Goal: Task Accomplishment & Management: Complete application form

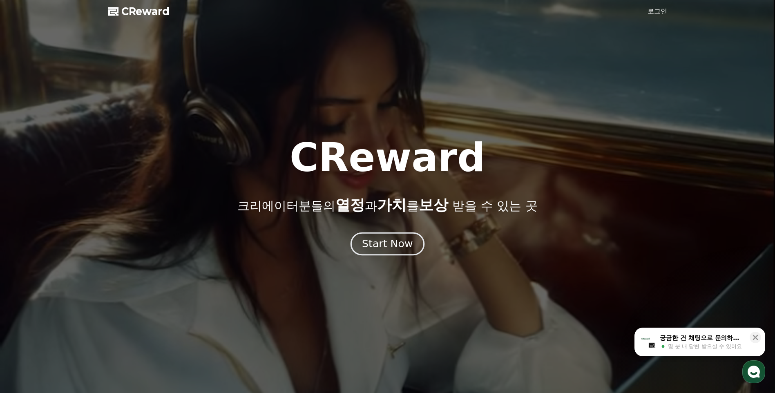
click at [383, 246] on div "Start Now" at bounding box center [387, 244] width 51 height 14
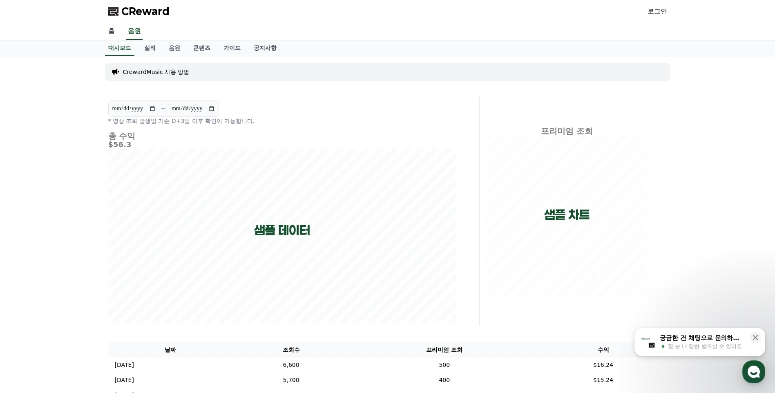
click at [109, 29] on link "홈" at bounding box center [112, 31] width 20 height 17
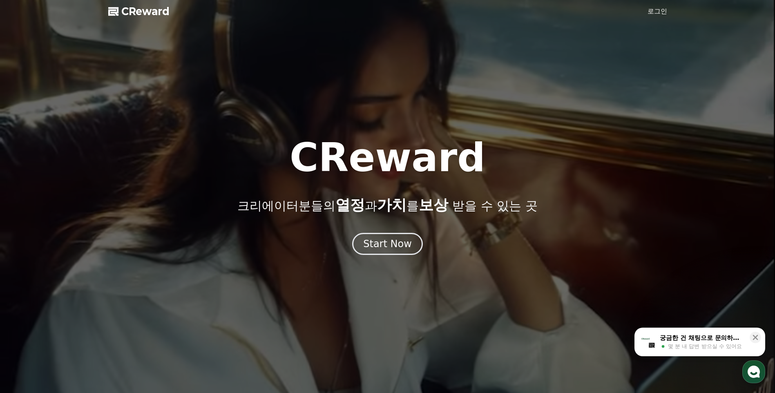
click at [656, 11] on link "로그인" at bounding box center [658, 12] width 20 height 10
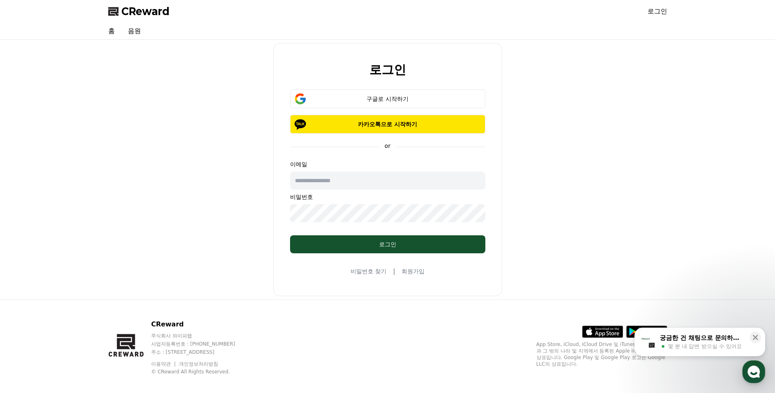
click at [413, 271] on link "회원가입" at bounding box center [413, 271] width 23 height 8
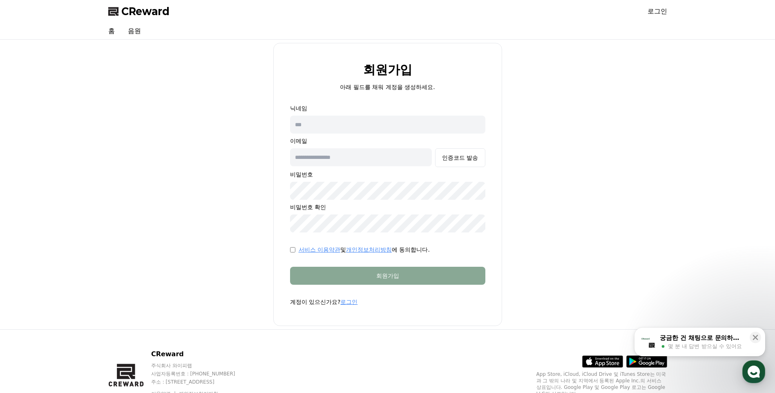
click at [326, 124] on input "text" at bounding box center [387, 125] width 195 height 18
type input "***"
click at [346, 157] on input "text" at bounding box center [361, 157] width 142 height 18
type input "**********"
click at [460, 156] on div "인증코드 발송" at bounding box center [460, 158] width 36 height 8
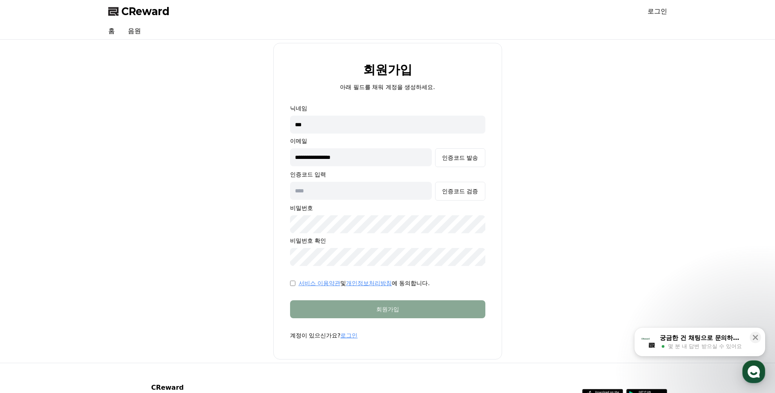
click at [327, 190] on input "text" at bounding box center [361, 191] width 142 height 18
paste input "******"
type input "******"
click at [459, 187] on button "인증코드 검증" at bounding box center [460, 191] width 50 height 19
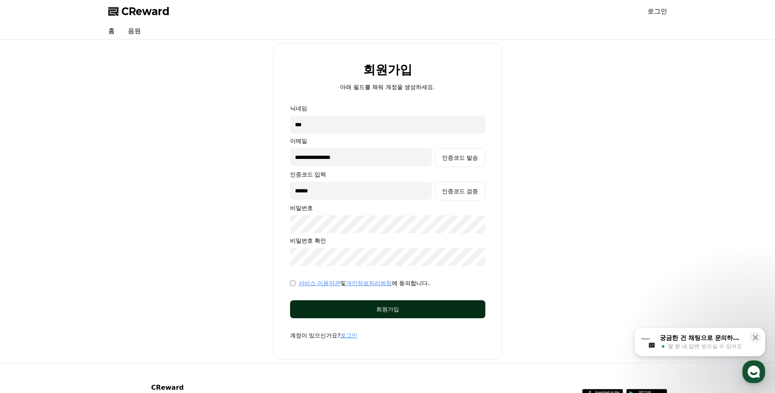
click at [381, 307] on div "회원가입" at bounding box center [388, 309] width 163 height 8
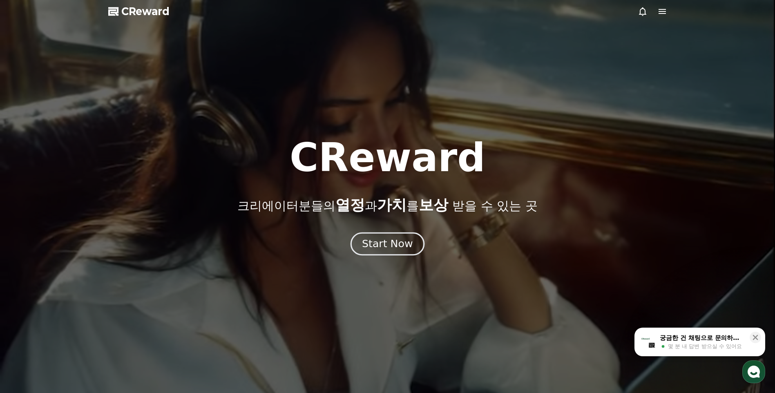
click at [396, 247] on div "Start Now" at bounding box center [387, 244] width 51 height 14
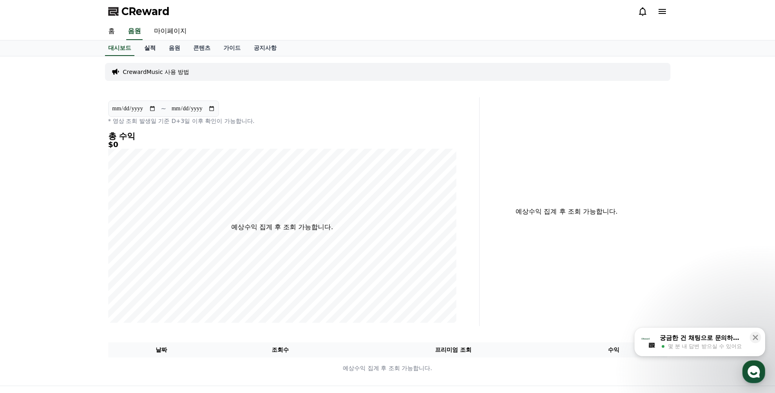
click at [150, 48] on link "실적" at bounding box center [150, 48] width 25 height 16
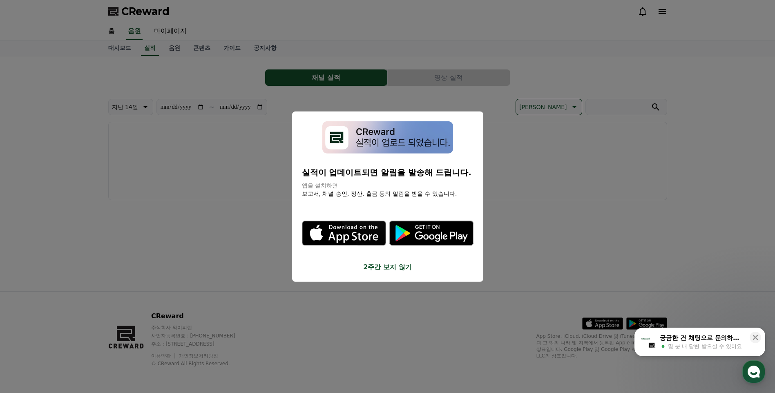
click at [175, 48] on button "close modal" at bounding box center [387, 196] width 775 height 393
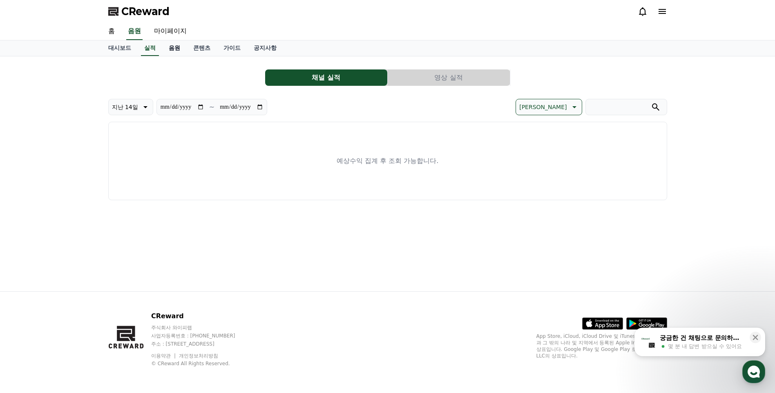
click at [176, 48] on link "음원" at bounding box center [174, 48] width 25 height 16
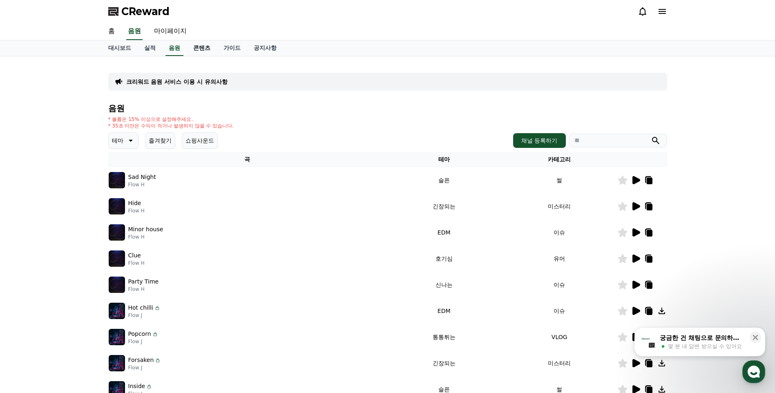
click at [201, 47] on link "콘텐츠" at bounding box center [202, 48] width 30 height 16
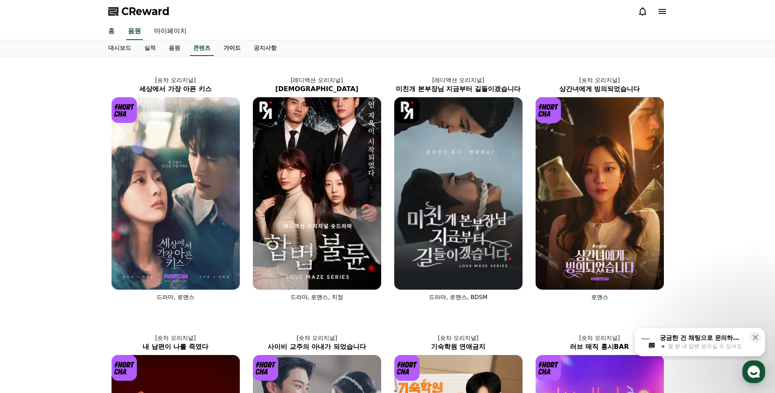
click at [232, 47] on link "가이드" at bounding box center [232, 48] width 30 height 16
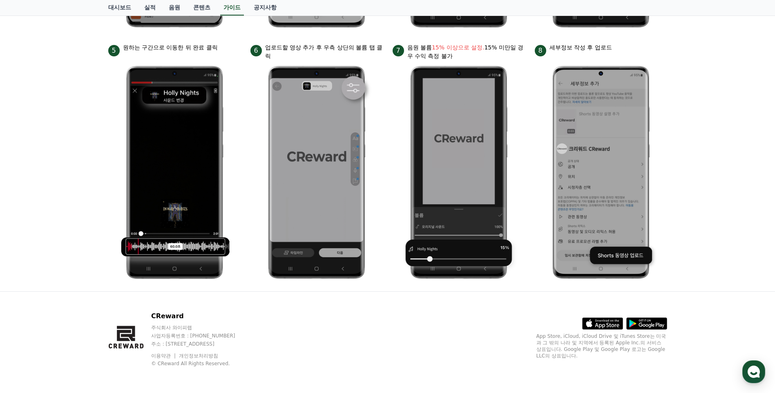
scroll to position [36, 0]
